Goal: Find specific page/section: Find specific page/section

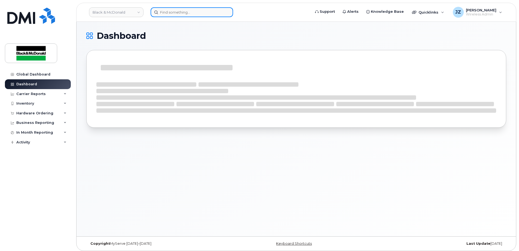
click at [173, 11] on input at bounding box center [191, 12] width 82 height 10
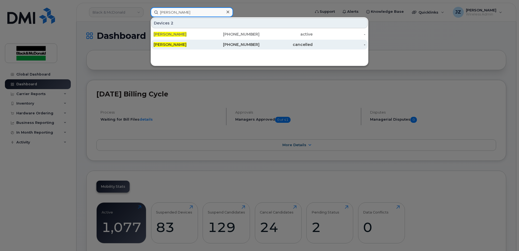
type input "[PERSON_NAME]"
click at [219, 45] on div "[PHONE_NUMBER]" at bounding box center [233, 44] width 53 height 5
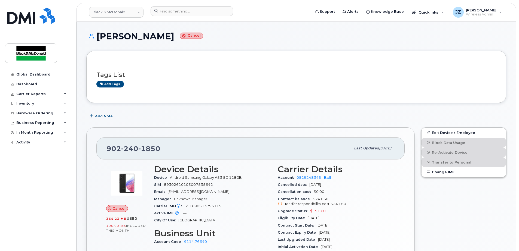
click at [100, 37] on h1 "Aaron Hicken Cancel" at bounding box center [296, 37] width 420 height 10
drag, startPoint x: 99, startPoint y: 36, endPoint x: 158, endPoint y: 35, distance: 58.3
click at [158, 35] on h1 "Aaron Hicken Cancel" at bounding box center [296, 37] width 420 height 10
copy h1 "[PERSON_NAME]"
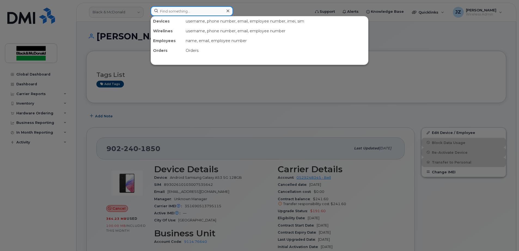
click at [180, 12] on input at bounding box center [191, 11] width 82 height 10
paste input "[PERSON_NAME]"
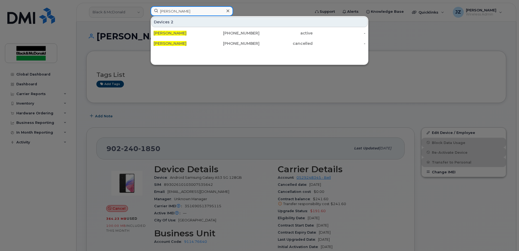
click at [202, 10] on input "[PERSON_NAME]" at bounding box center [191, 11] width 82 height 10
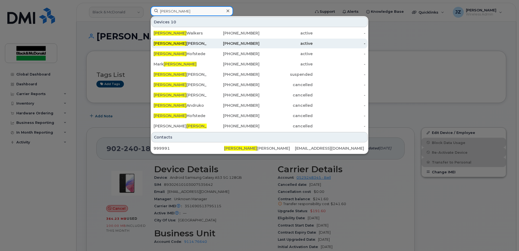
type input "kelly"
click at [204, 45] on div "Kelly Christensen" at bounding box center [179, 43] width 53 height 5
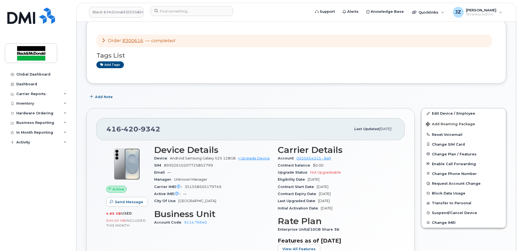
scroll to position [82, 0]
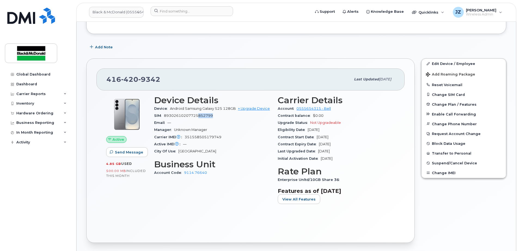
drag, startPoint x: 198, startPoint y: 115, endPoint x: 214, endPoint y: 115, distance: 16.3
click at [214, 115] on div "SIM 89302610207725852799" at bounding box center [212, 115] width 117 height 7
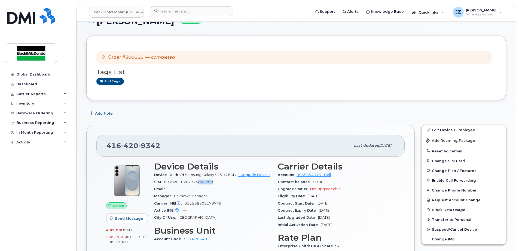
scroll to position [0, 0]
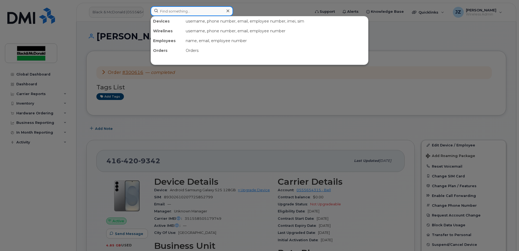
click at [186, 13] on input at bounding box center [191, 11] width 82 height 10
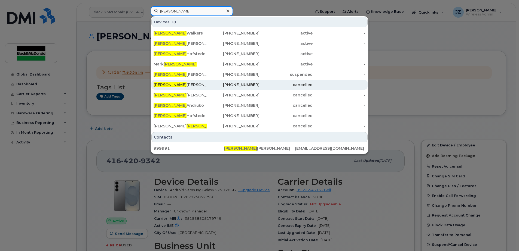
type input "kelly"
click at [276, 86] on div "cancelled" at bounding box center [285, 84] width 53 height 5
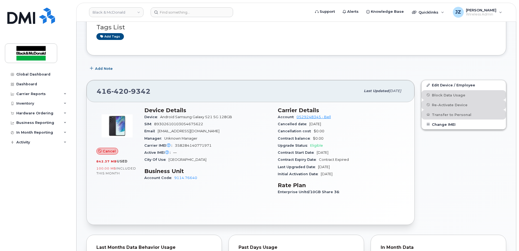
scroll to position [54, 0]
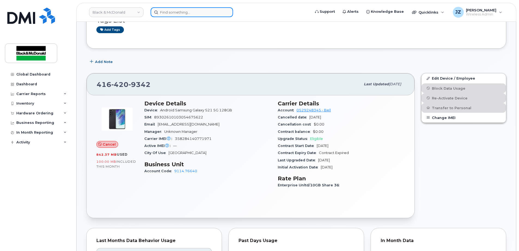
click at [163, 10] on input at bounding box center [191, 12] width 82 height 10
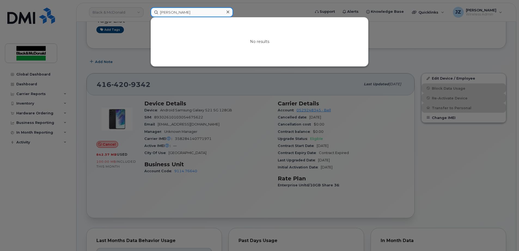
click at [188, 10] on input "Joseph George" at bounding box center [191, 12] width 82 height 10
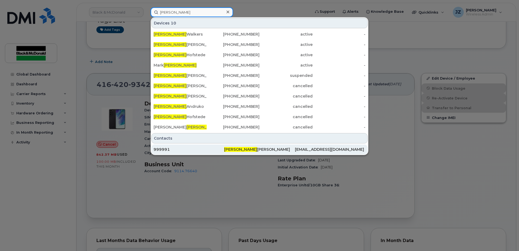
type input "Kelly"
click at [248, 147] on div "Kelly Christensen" at bounding box center [259, 150] width 70 height 10
